Goal: Check status: Check status

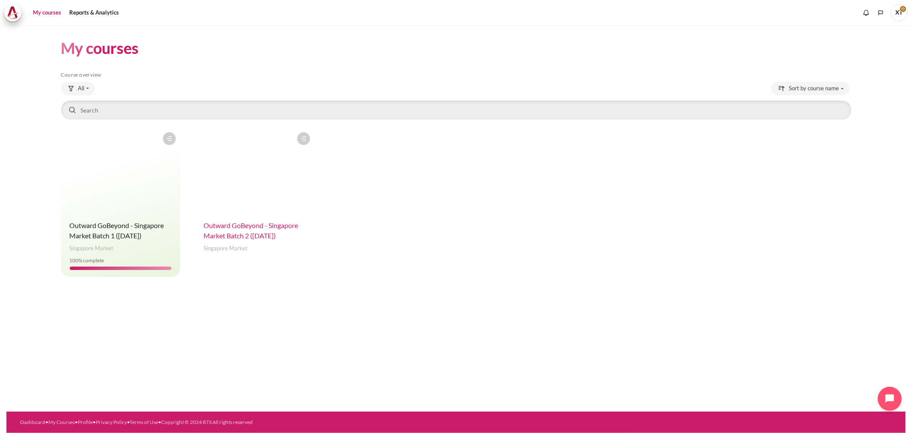
click at [230, 228] on span "Outward GoBeyond - Singapore Market Batch 2 ([DATE])" at bounding box center [251, 230] width 94 height 18
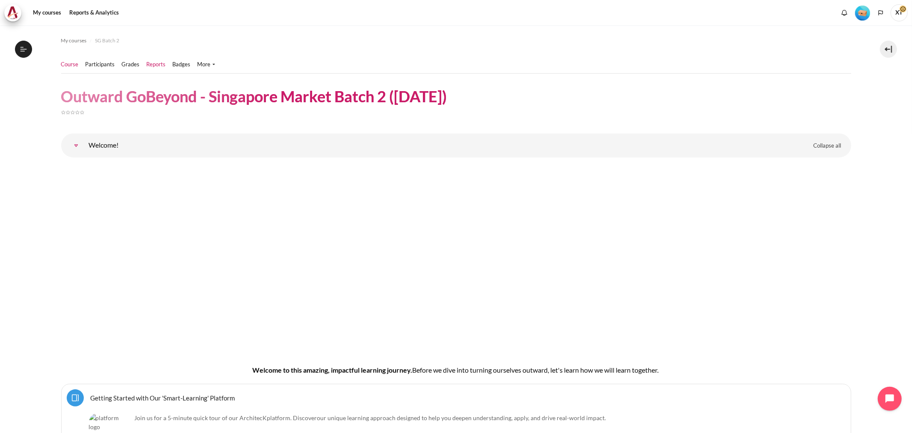
click at [155, 65] on link "Reports" at bounding box center [156, 64] width 19 height 9
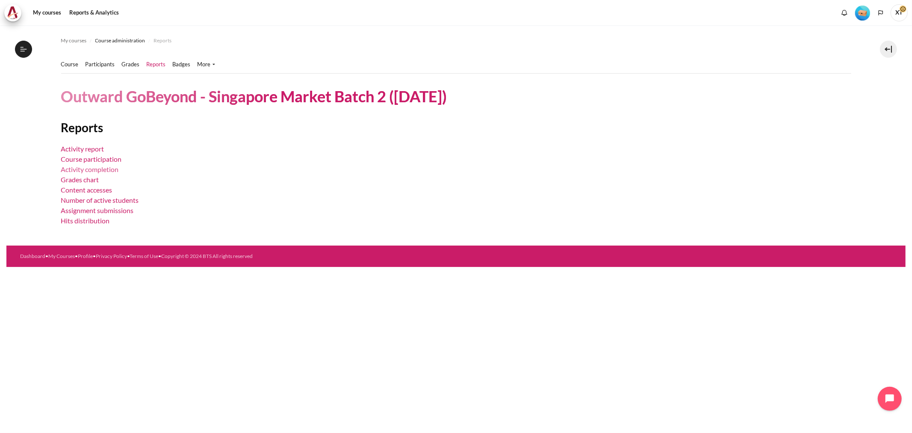
click at [82, 172] on link "Activity completion" at bounding box center [90, 169] width 58 height 8
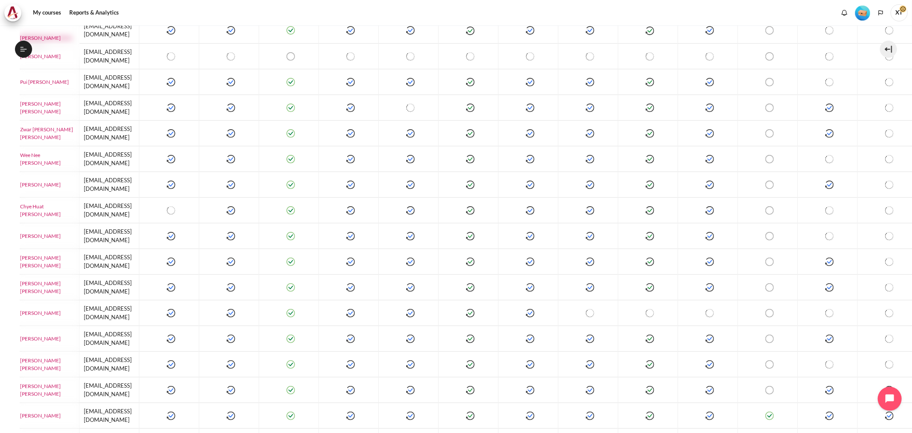
scroll to position [0, 67]
